Goal: Information Seeking & Learning: Learn about a topic

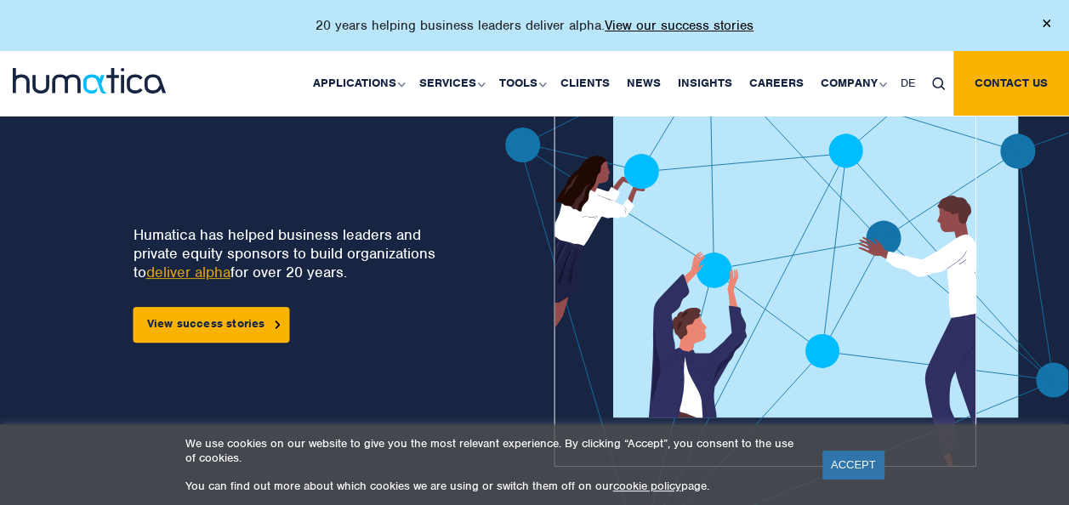
scroll to position [102, 0]
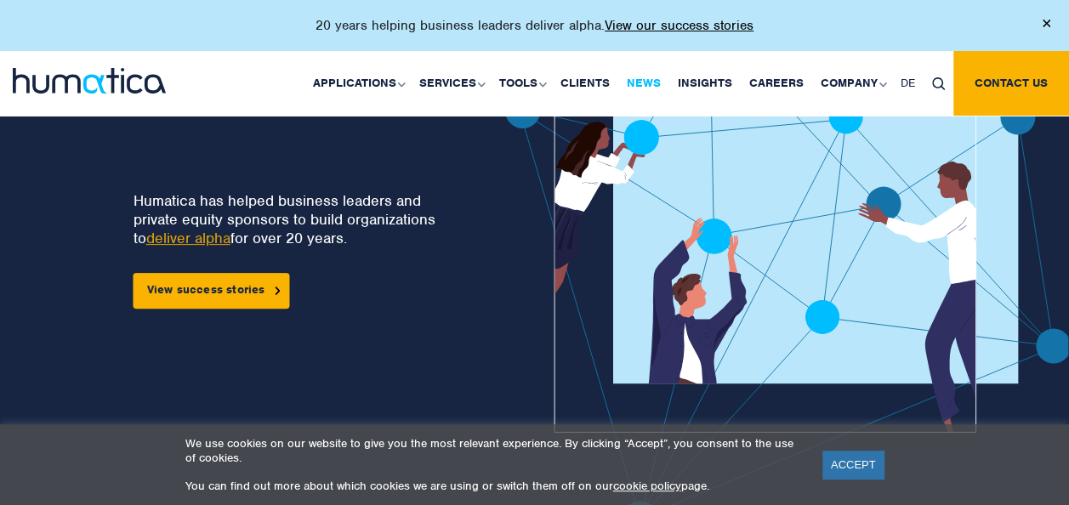
click at [659, 82] on link "News" at bounding box center [643, 83] width 51 height 65
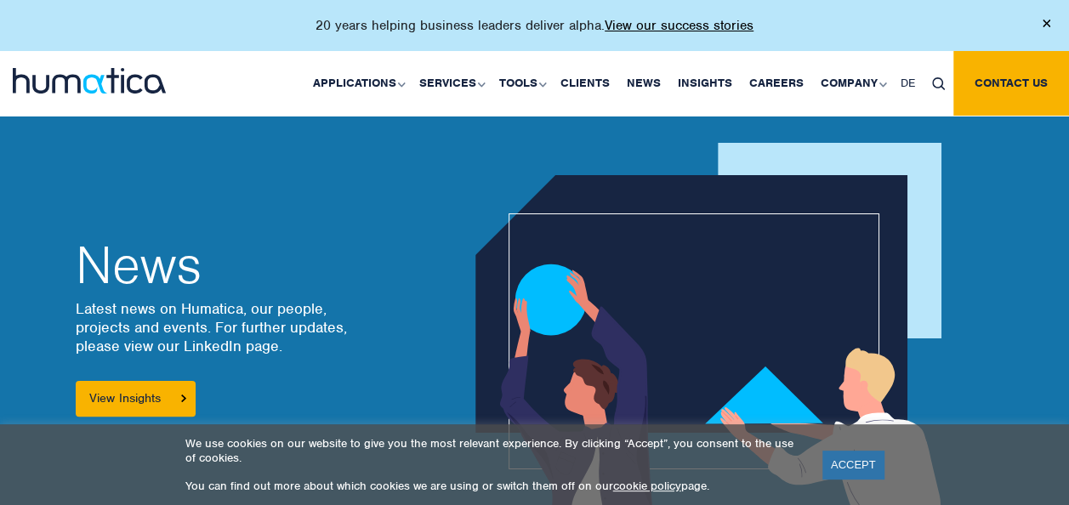
click at [389, 207] on div "News Latest news on Humatica, our people, projects and events. For further upda…" at bounding box center [252, 328] width 378 height 476
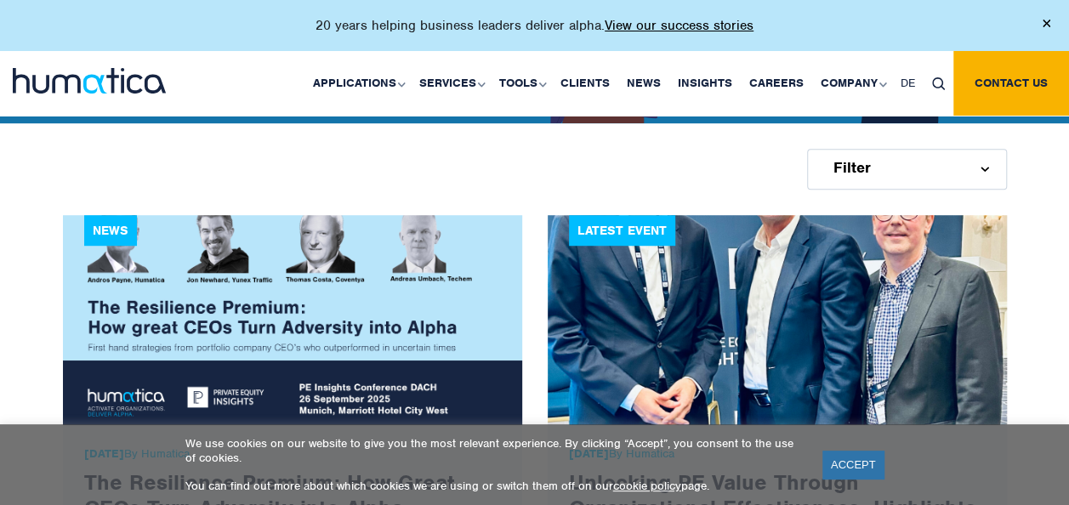
scroll to position [476, 0]
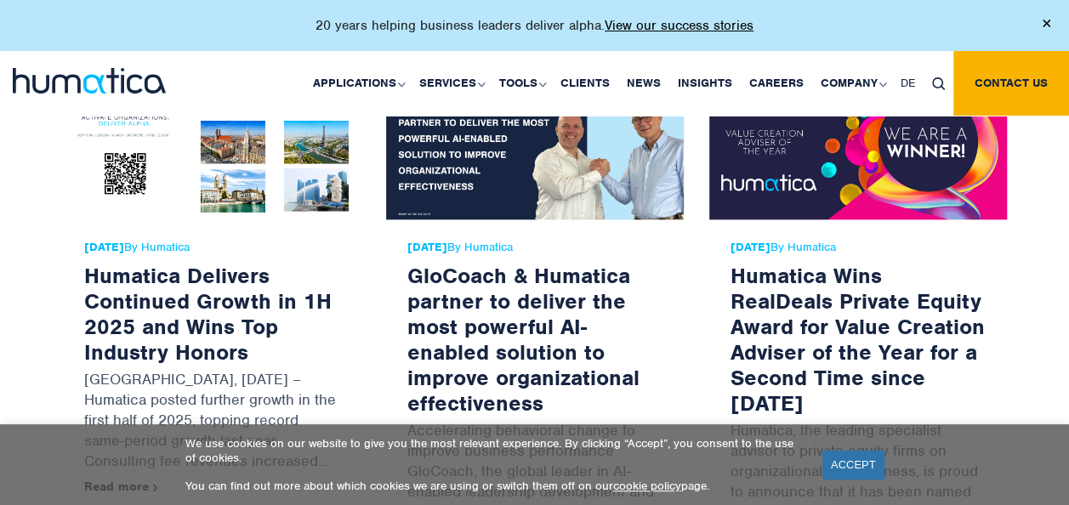
scroll to position [1020, 0]
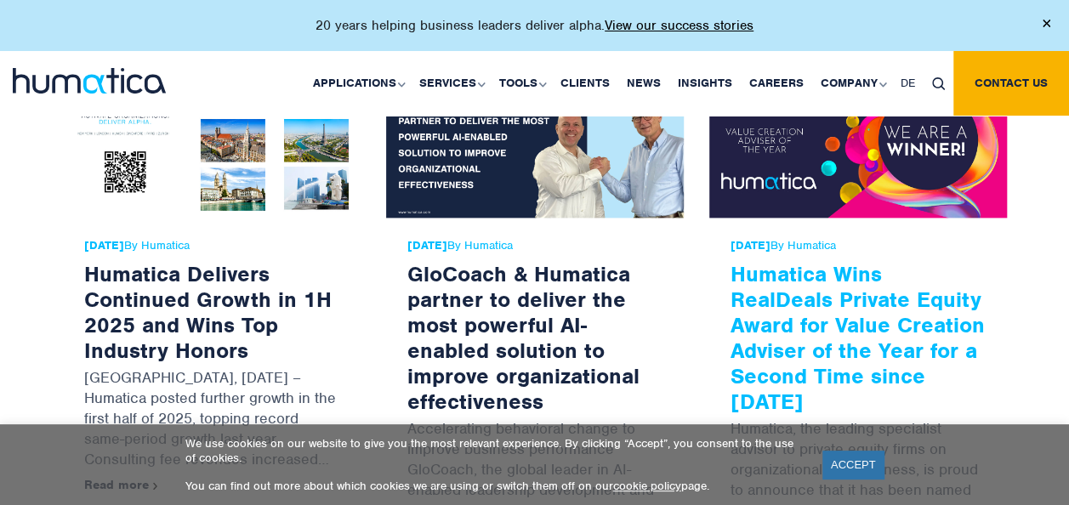
click at [869, 356] on link "Humatica Wins RealDeals Private Equity Award for Value Creation Adviser of the …" at bounding box center [857, 337] width 254 height 155
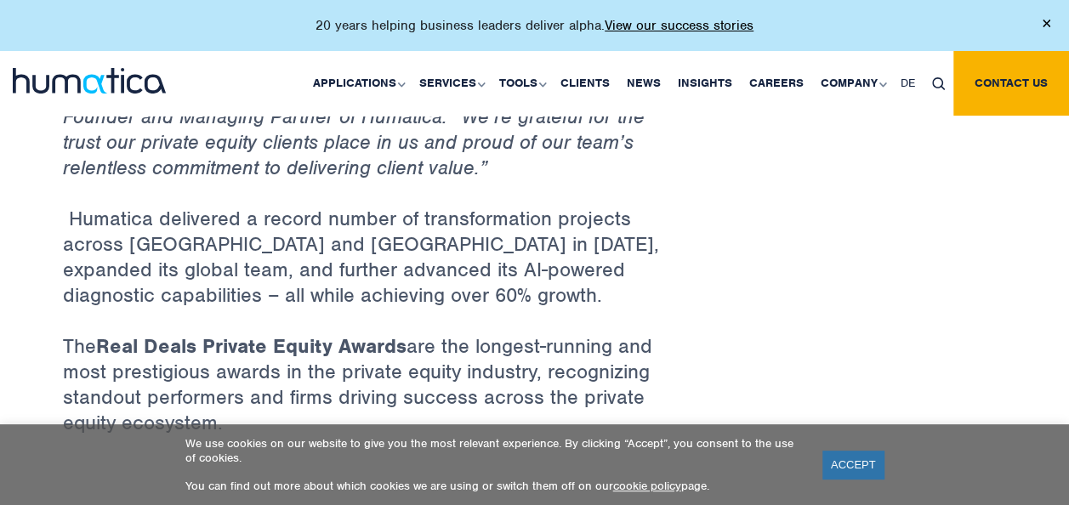
scroll to position [1054, 0]
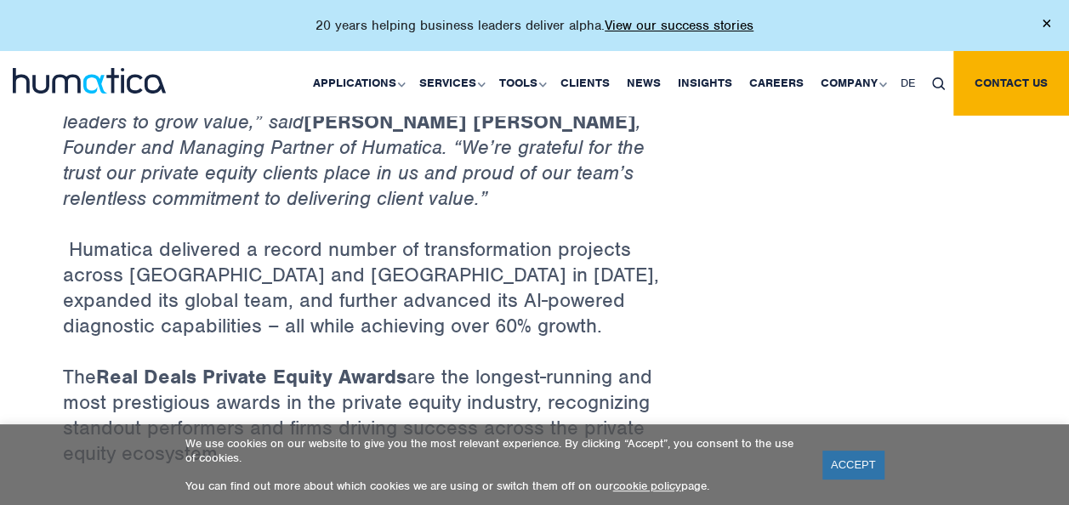
click at [231, 238] on p "Humatica delivered a record number of transformation projects across Europe and…" at bounding box center [373, 300] width 621 height 128
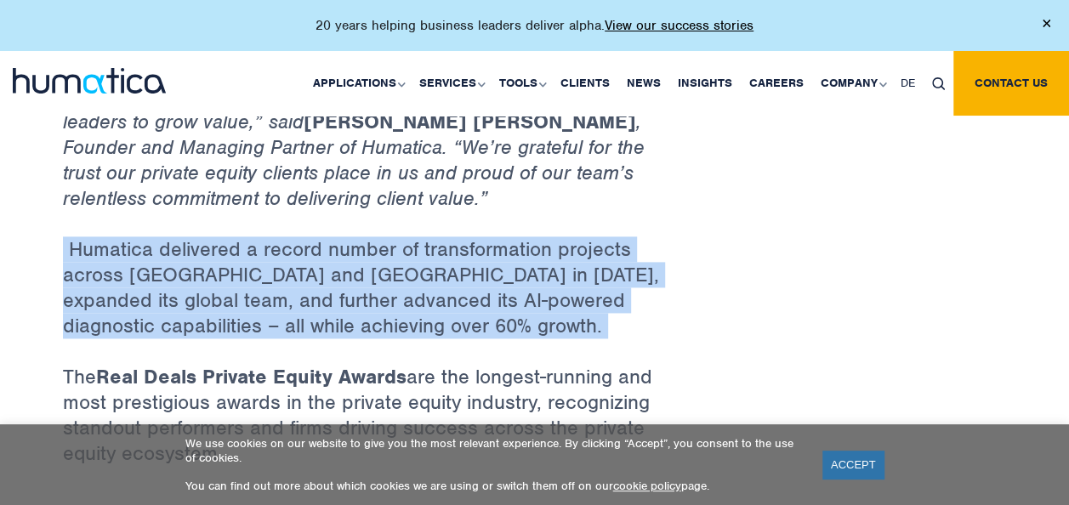
click at [231, 238] on p "Humatica delivered a record number of transformation projects across Europe and…" at bounding box center [373, 300] width 621 height 128
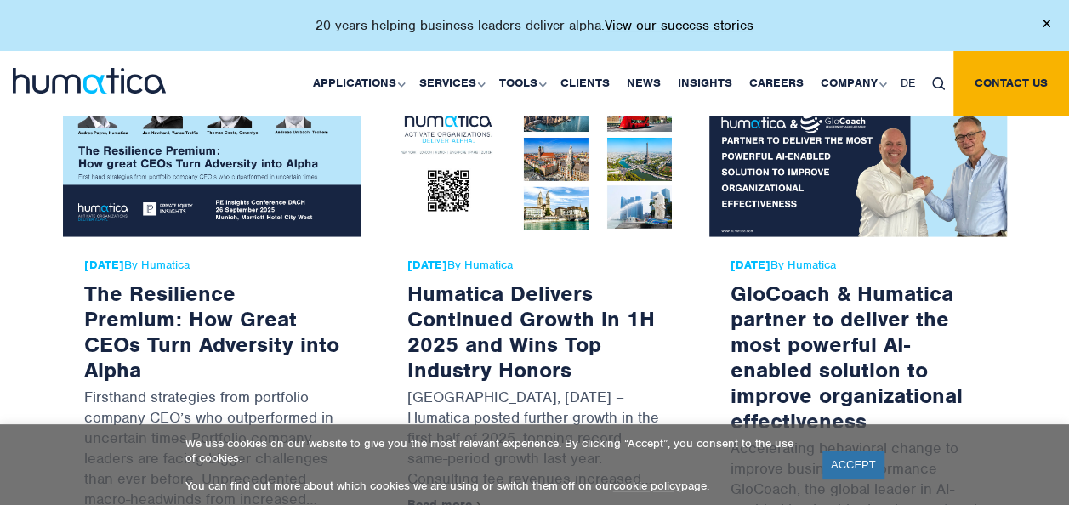
scroll to position [1632, 0]
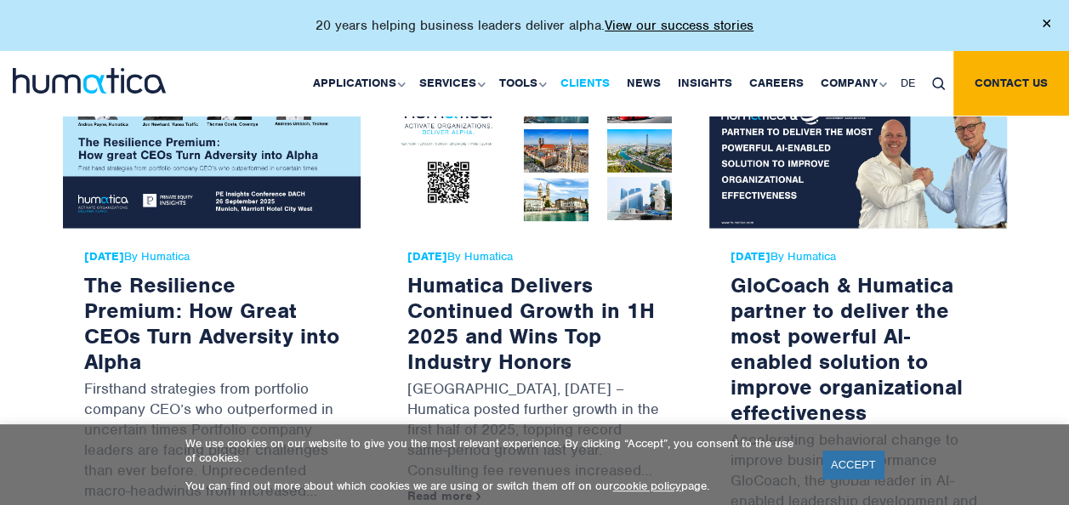
click at [600, 80] on link "Clients" at bounding box center [585, 83] width 66 height 65
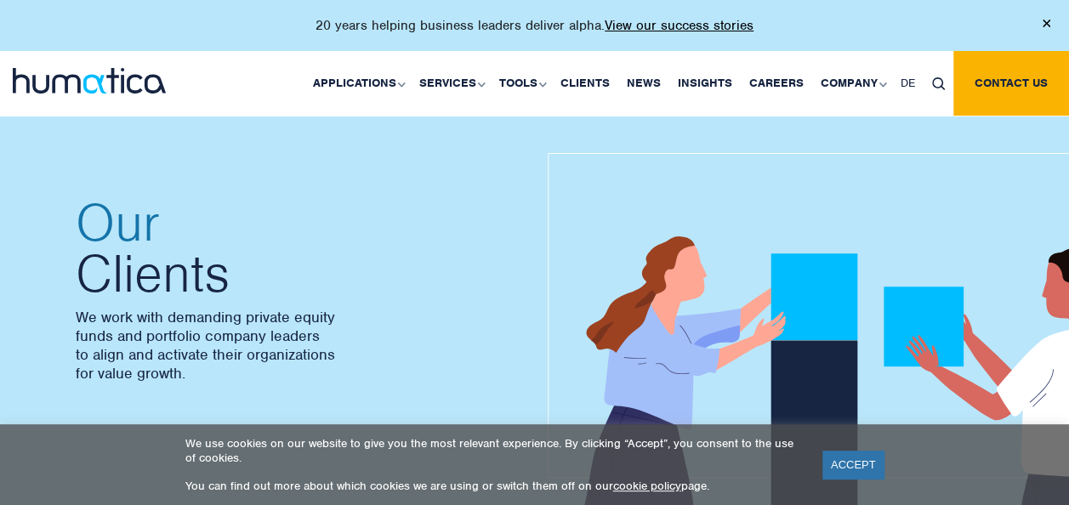
click at [413, 177] on div "Our Clients We work with demanding private equity funds and portfolio company l…" at bounding box center [292, 303] width 459 height 476
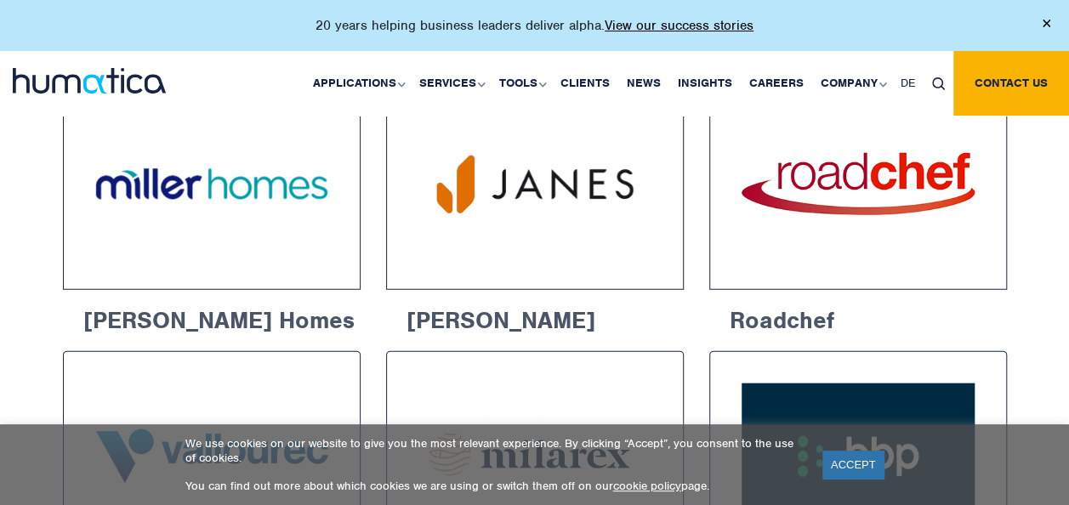
scroll to position [1768, 0]
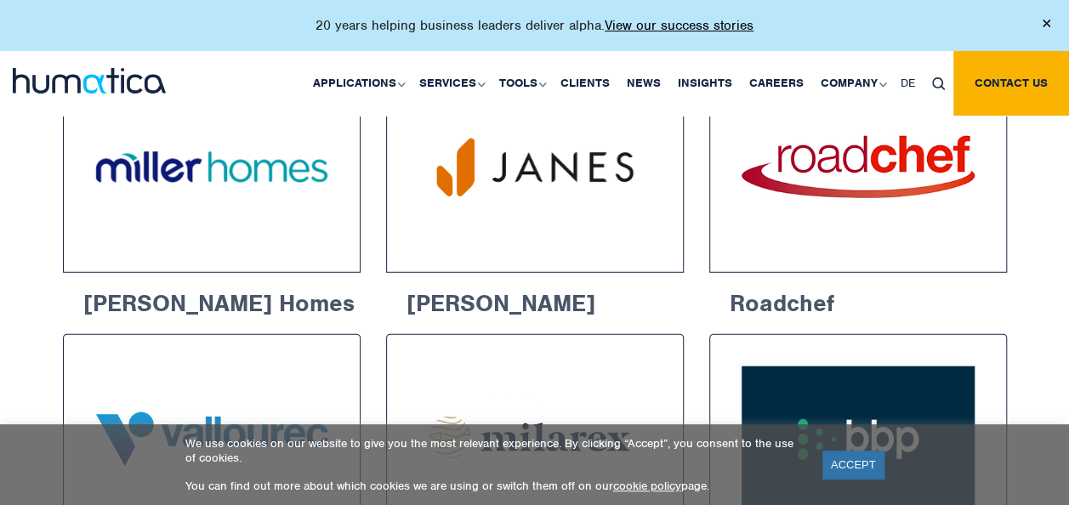
click at [12, 284] on div "IMI “ Humatica helped us pivot from a regional, operations-focused structure to…" at bounding box center [534, 464] width 1069 height 2453
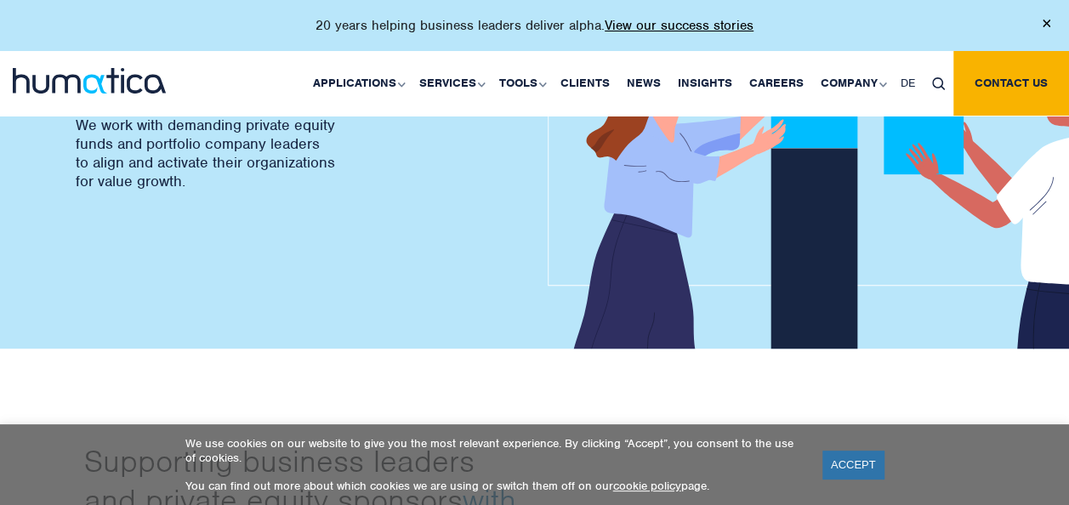
scroll to position [0, 0]
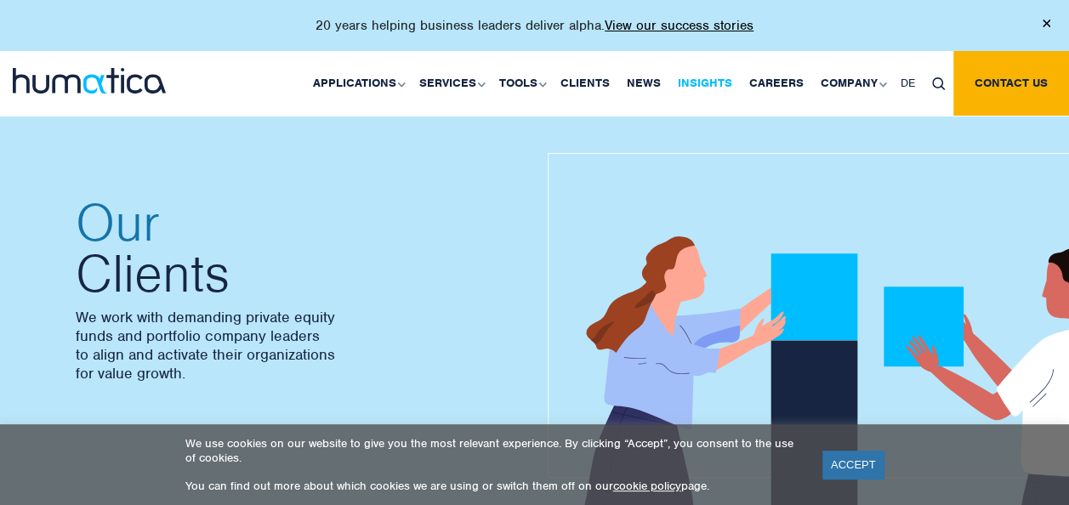
click at [693, 77] on link "Insights" at bounding box center [704, 83] width 71 height 65
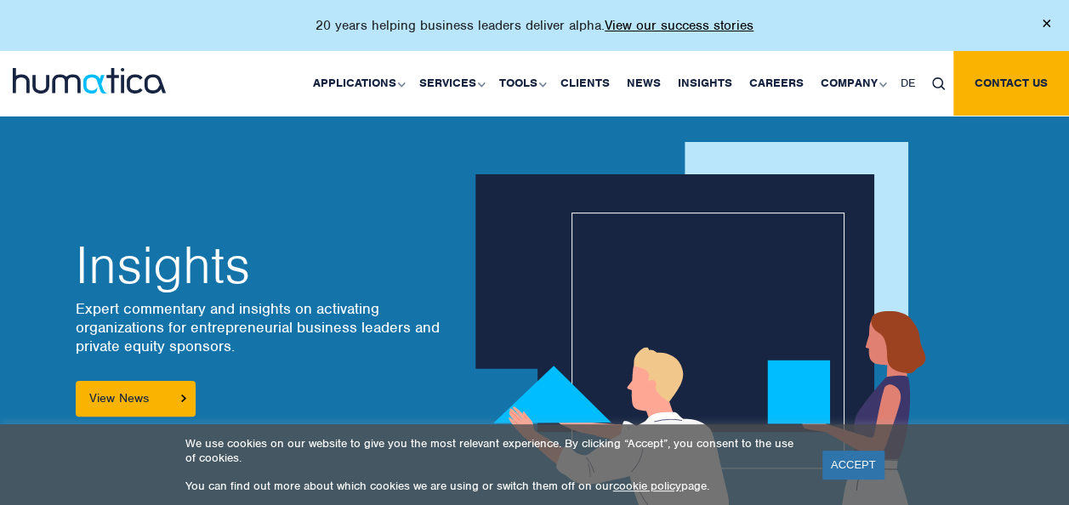
click at [317, 216] on div "Insights Expert commentary and insights on activating organizations for entrepr…" at bounding box center [292, 328] width 459 height 476
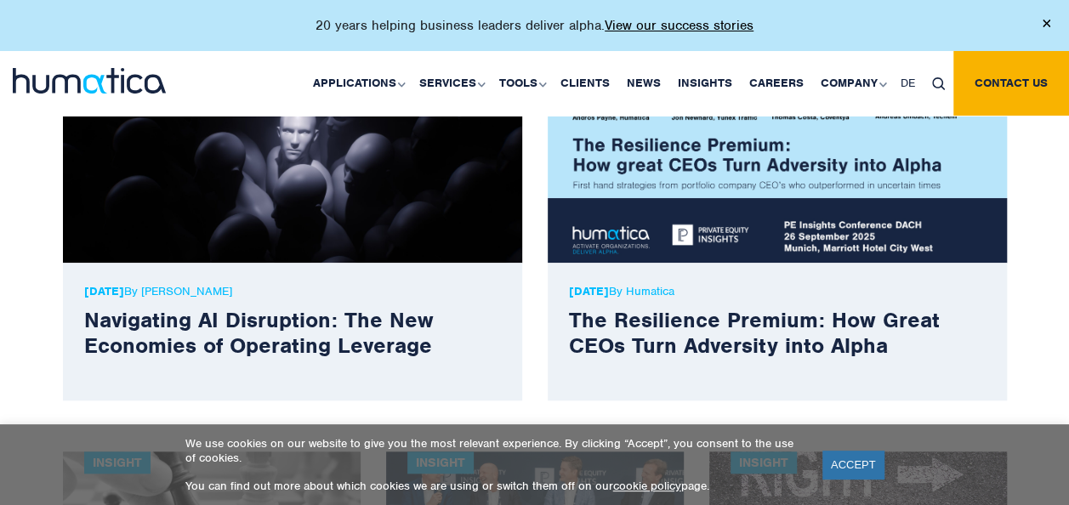
scroll to position [646, 0]
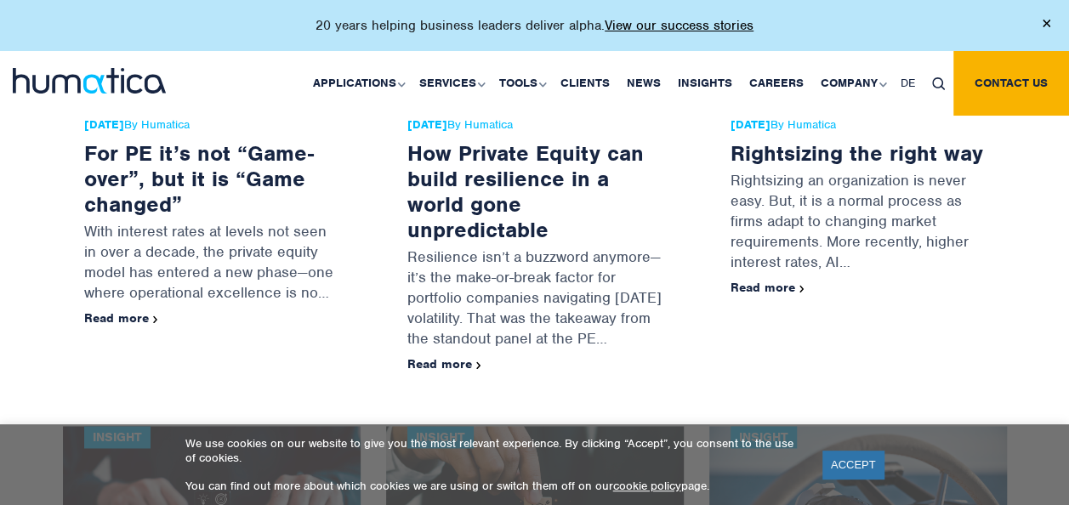
scroll to position [1088, 0]
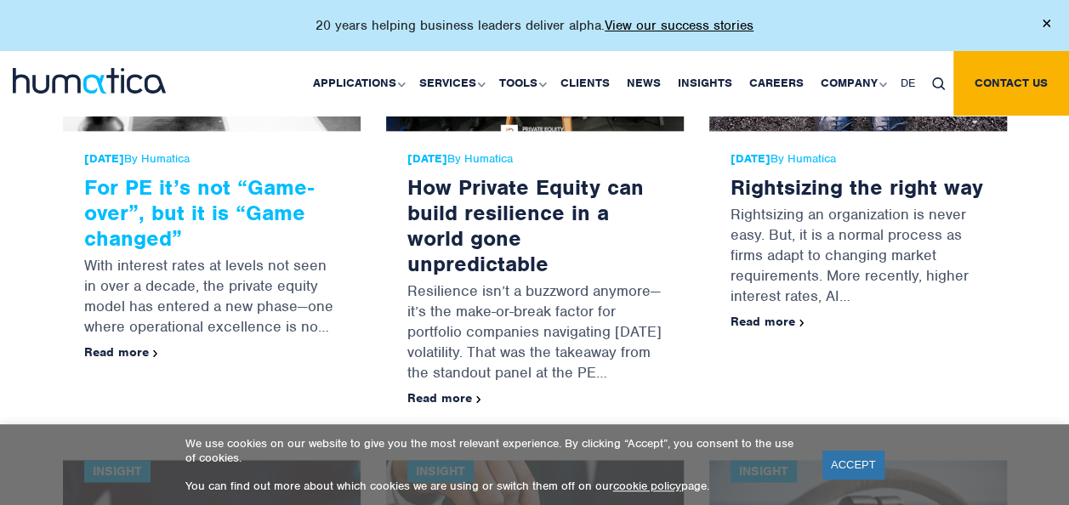
click at [204, 213] on link "For PE it’s not “Game-over”, but it is “Game changed”" at bounding box center [199, 212] width 230 height 78
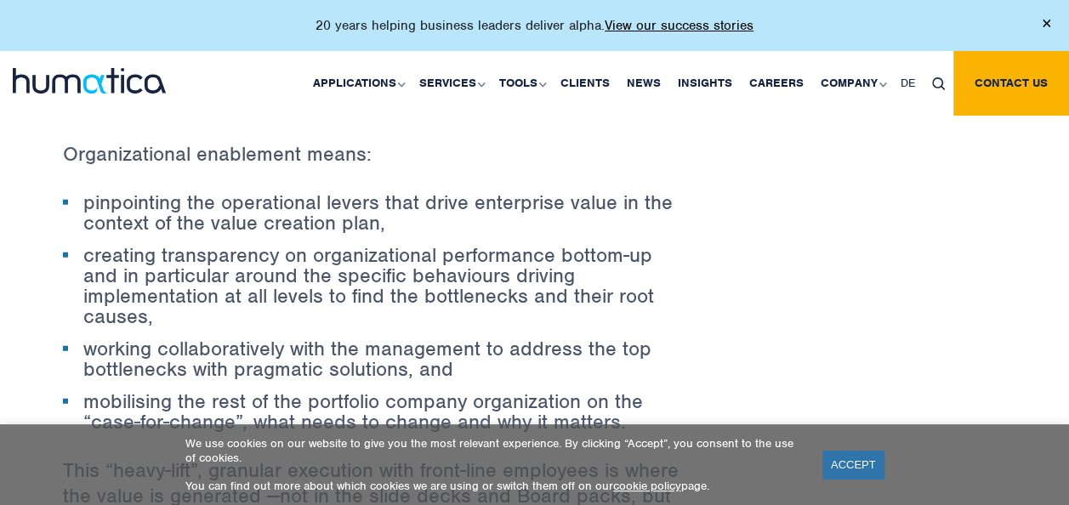
scroll to position [2040, 0]
